Goal: Find specific page/section: Find specific page/section

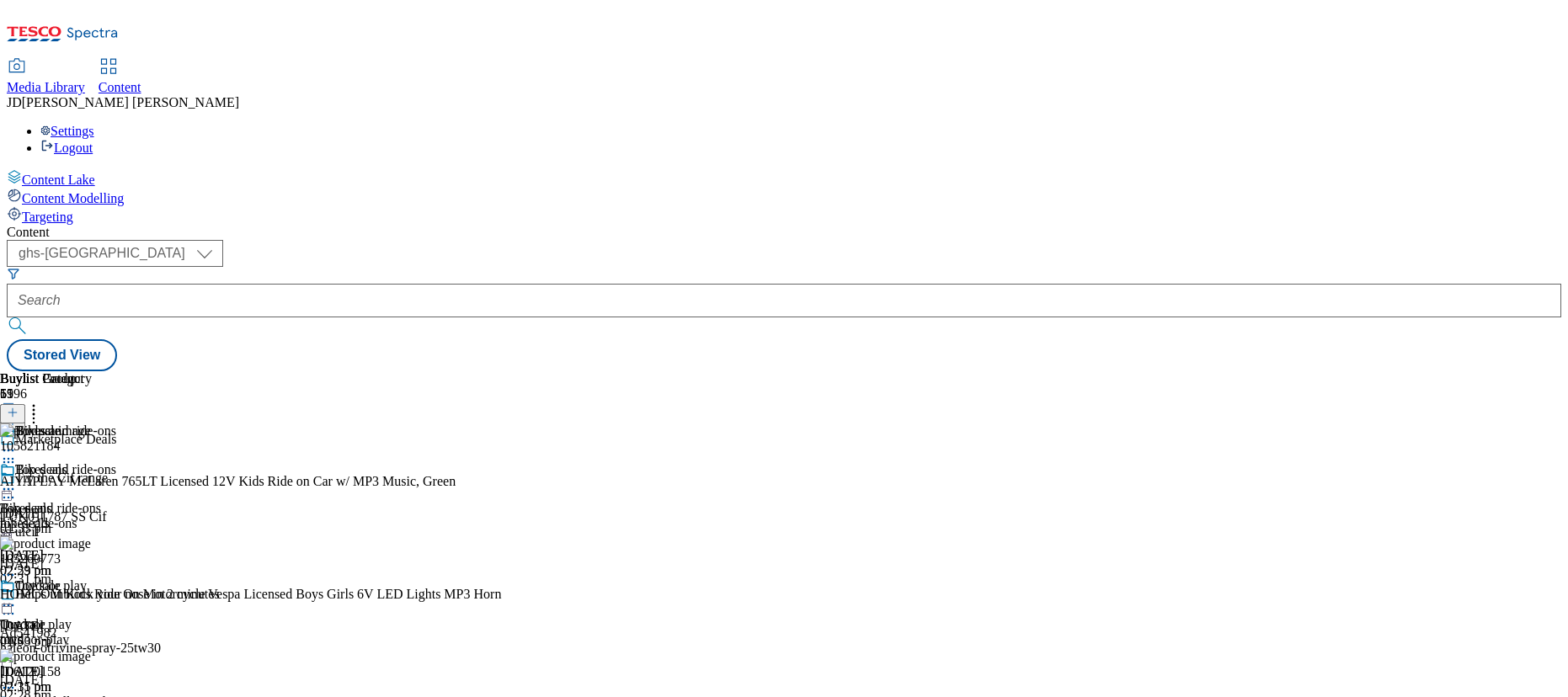
select select "ghs-[GEOGRAPHIC_DATA]"
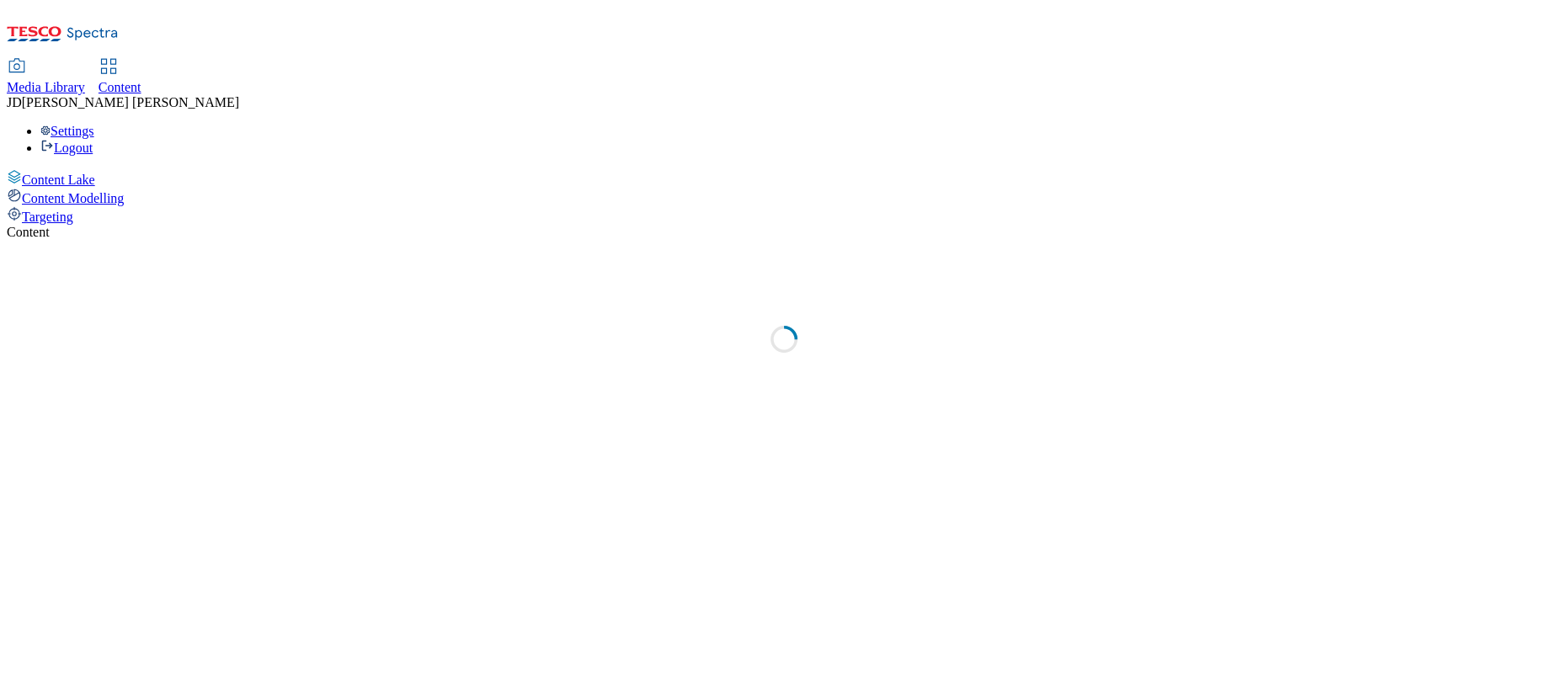
select select "ghs-[GEOGRAPHIC_DATA]"
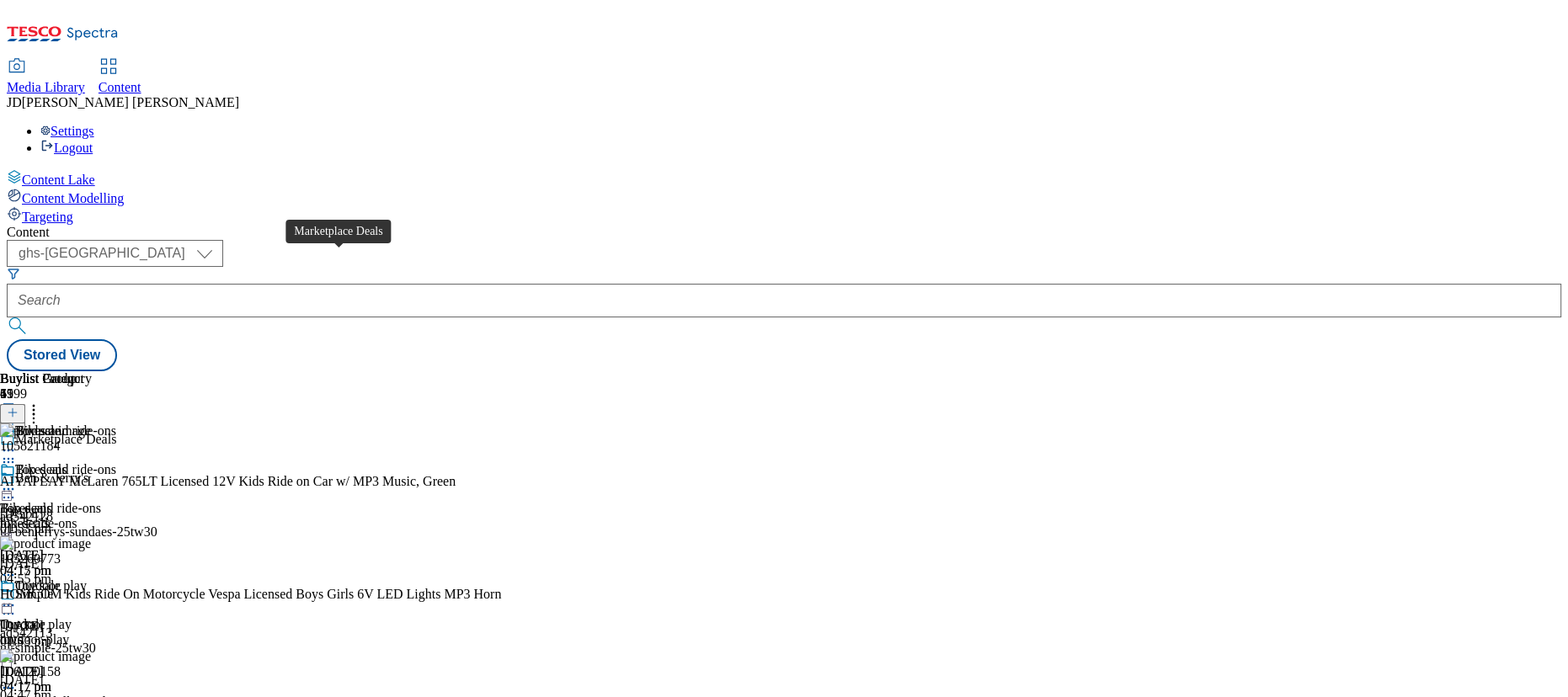
click at [116, 432] on span "Marketplace Deals" at bounding box center [65, 441] width 101 height 18
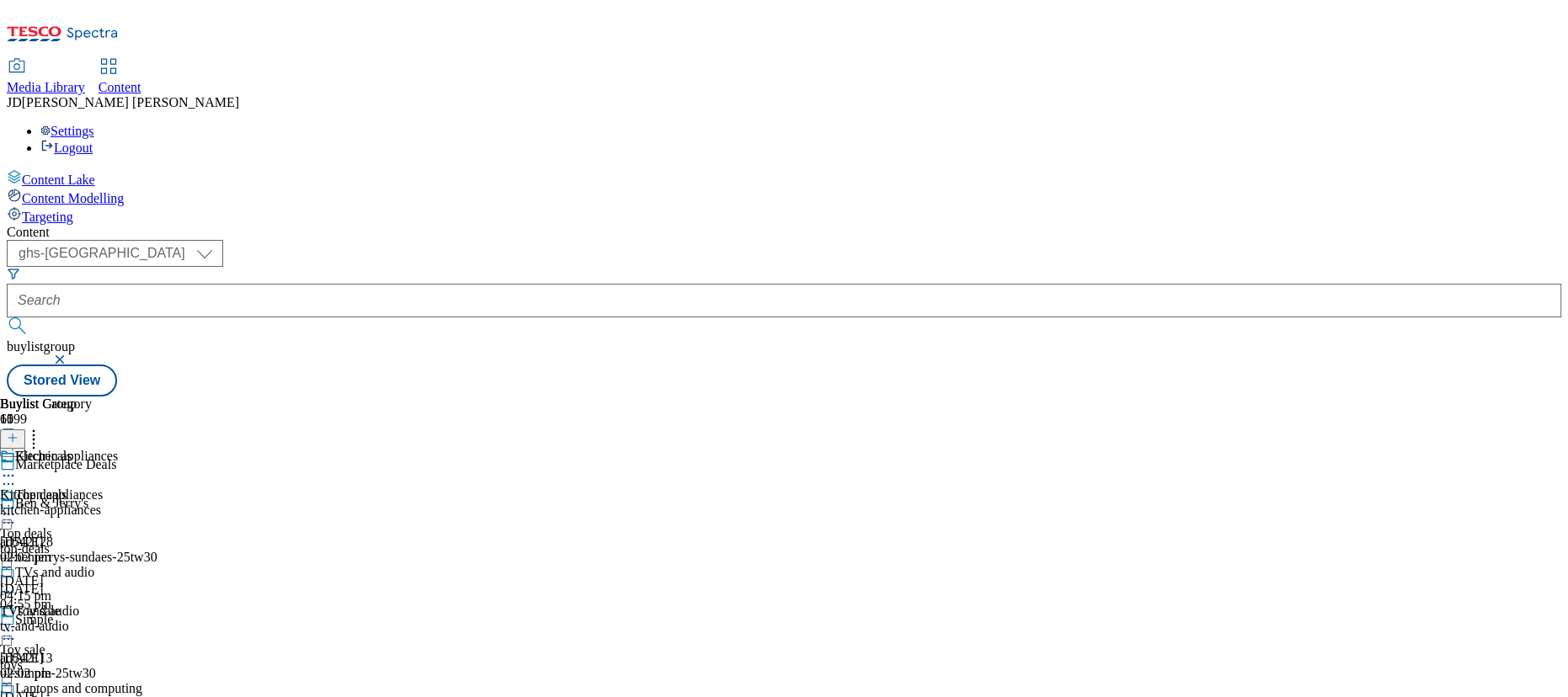
scroll to position [76, 0]
